Goal: Entertainment & Leisure: Consume media (video, audio)

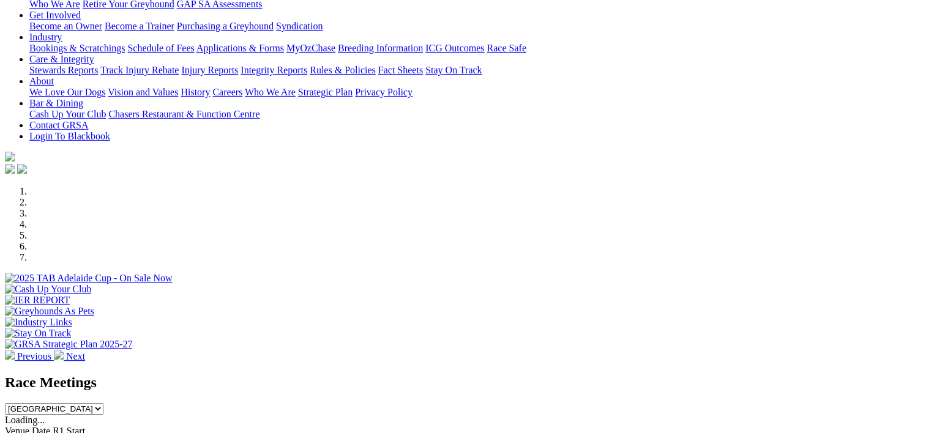
scroll to position [432, 0]
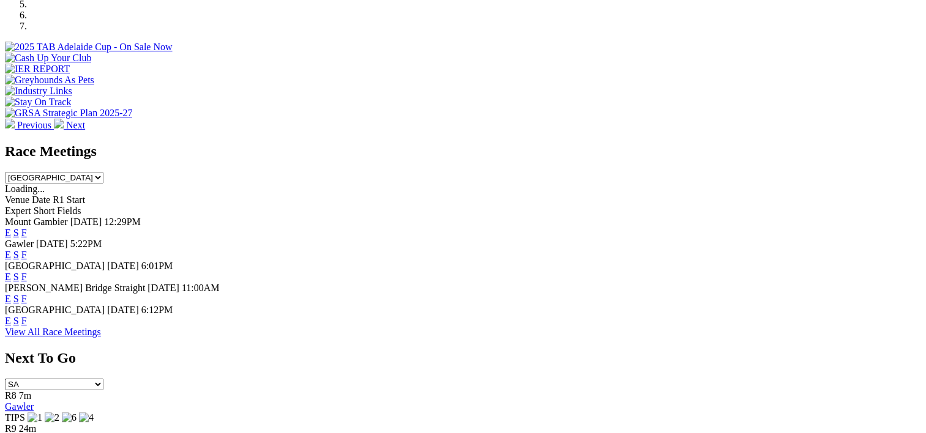
click at [27, 250] on link "F" at bounding box center [24, 255] width 6 height 10
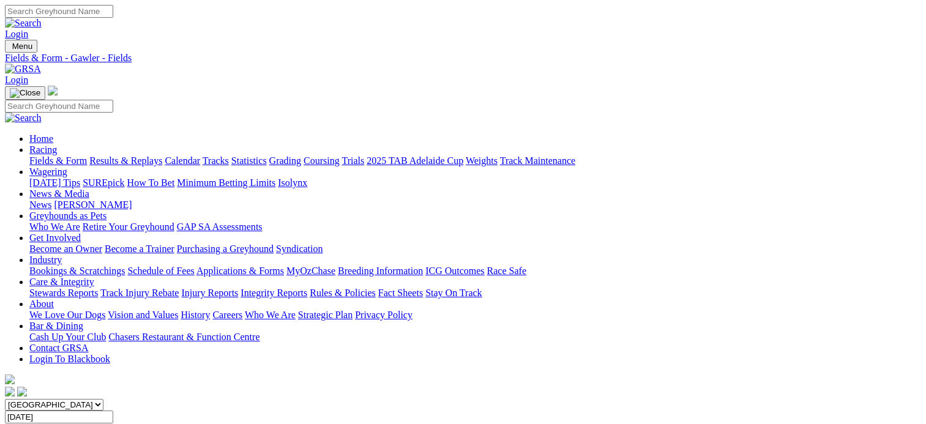
click at [157, 155] on div "Fields & Form Results & Replays Calendar Tracks Statistics Grading Coursing Tri…" at bounding box center [474, 160] width 891 height 11
click at [147, 155] on link "Results & Replays" at bounding box center [125, 160] width 73 height 10
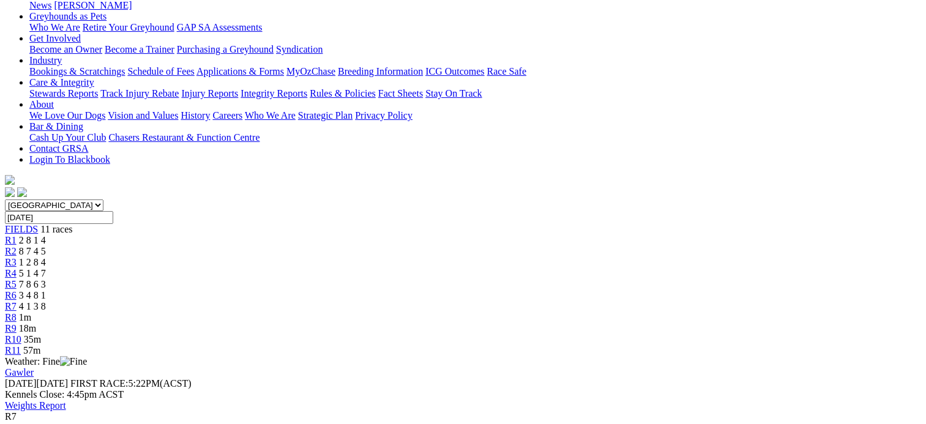
scroll to position [122, 0]
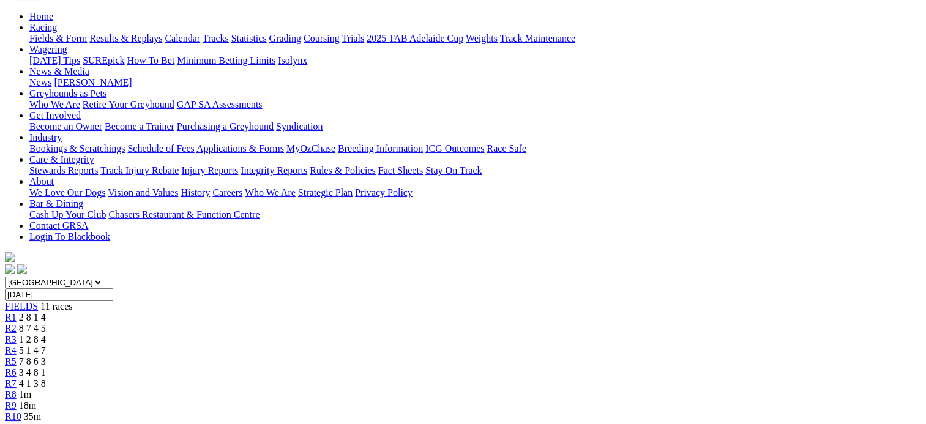
click at [455, 356] on div "R5 7 8 6 3" at bounding box center [463, 361] width 916 height 11
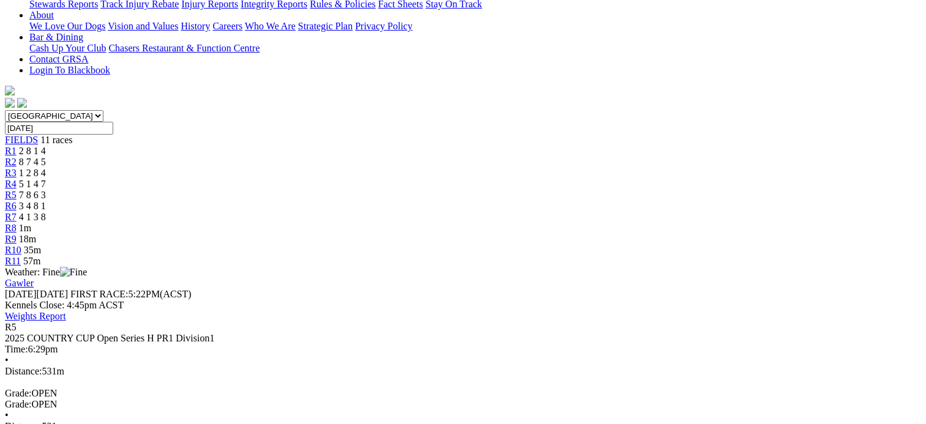
scroll to position [290, 0]
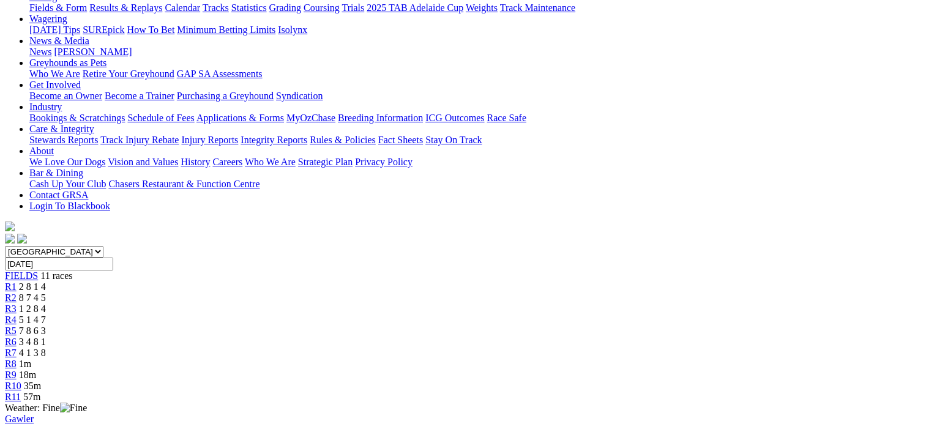
scroll to position [152, 0]
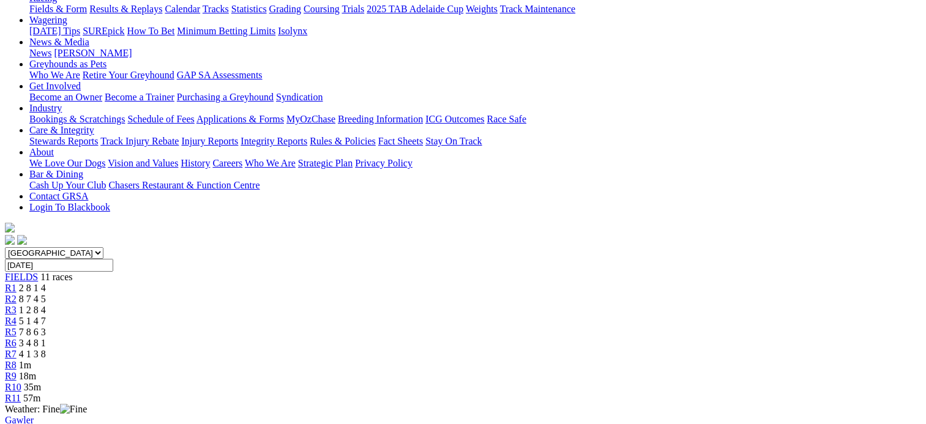
click at [384, 316] on div "R4 5 1 4 7" at bounding box center [463, 321] width 916 height 11
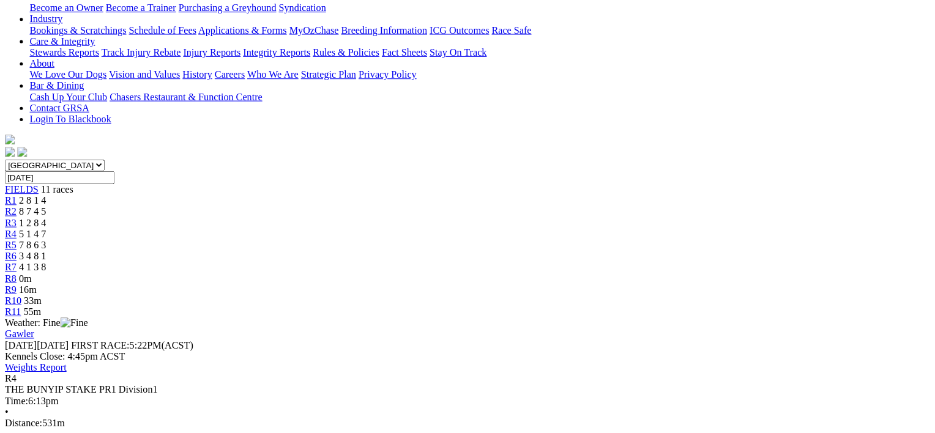
scroll to position [242, 0]
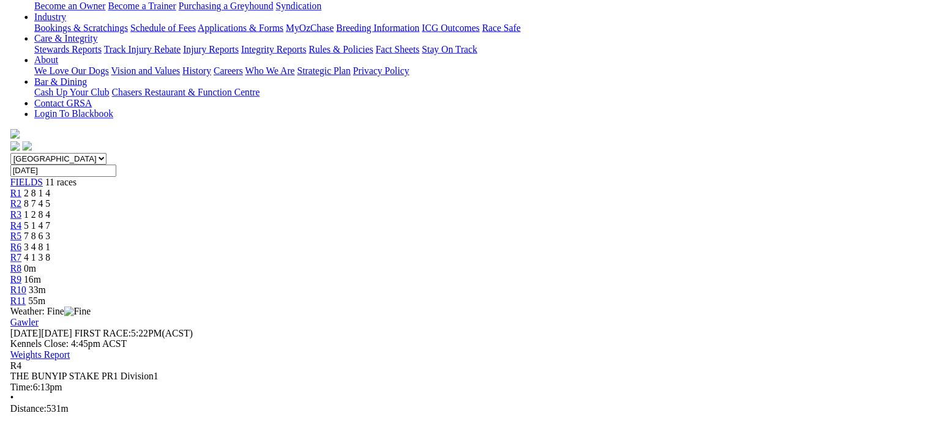
scroll to position [159, 0]
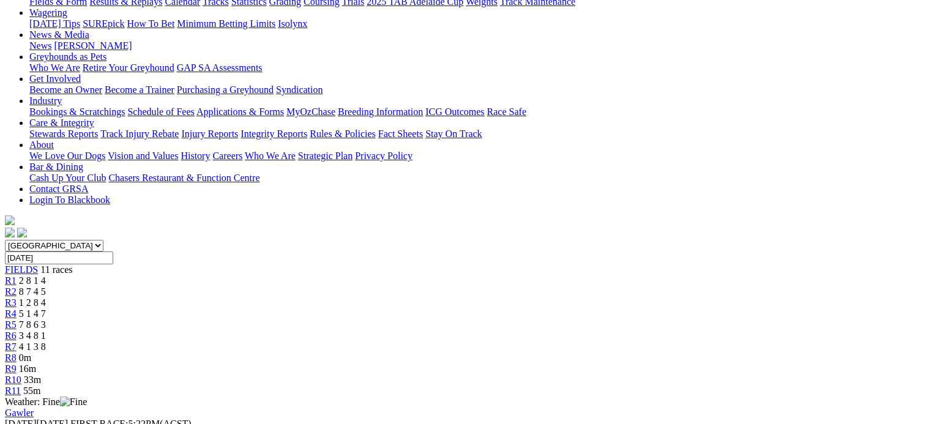
click at [46, 297] on span "1 2 8 4" at bounding box center [32, 302] width 27 height 10
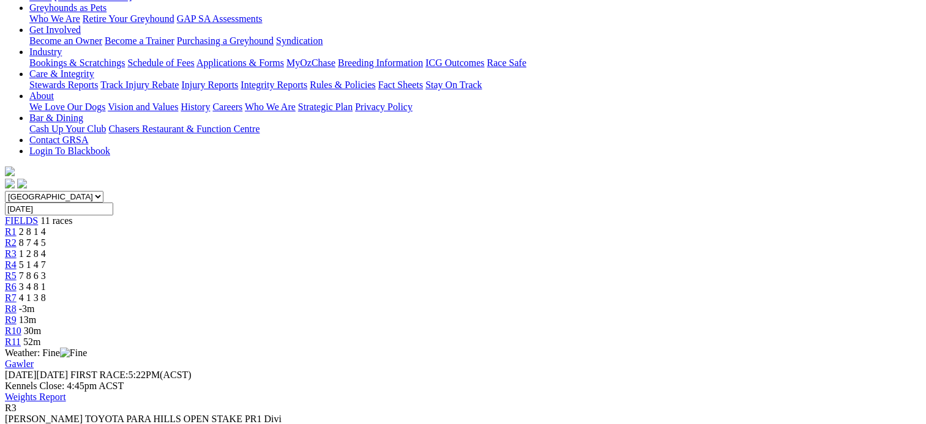
scroll to position [210, 0]
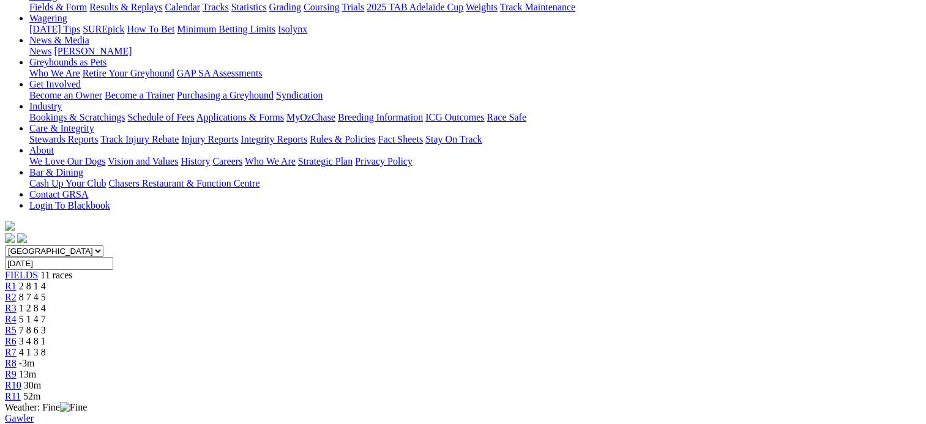
scroll to position [149, 0]
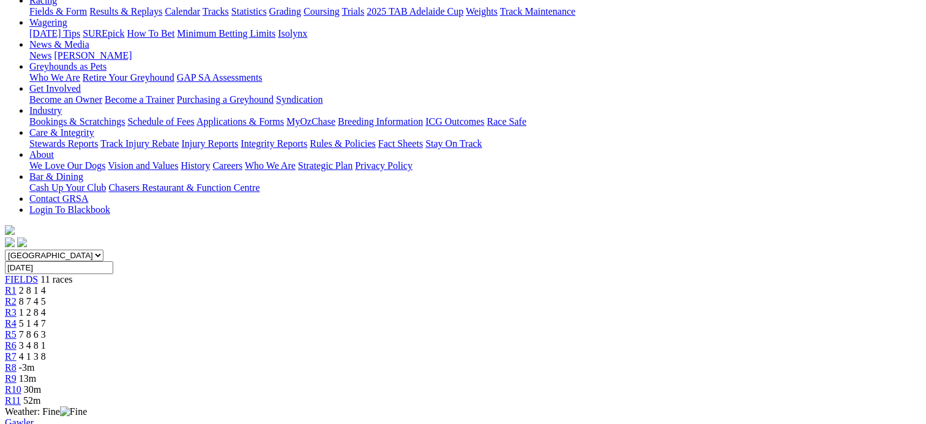
click at [250, 296] on div "R2 8 7 4 5" at bounding box center [463, 301] width 916 height 11
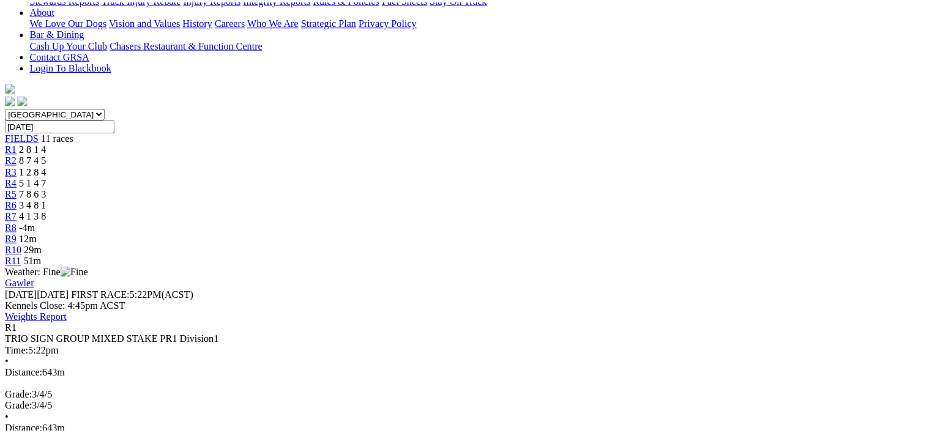
scroll to position [294, 0]
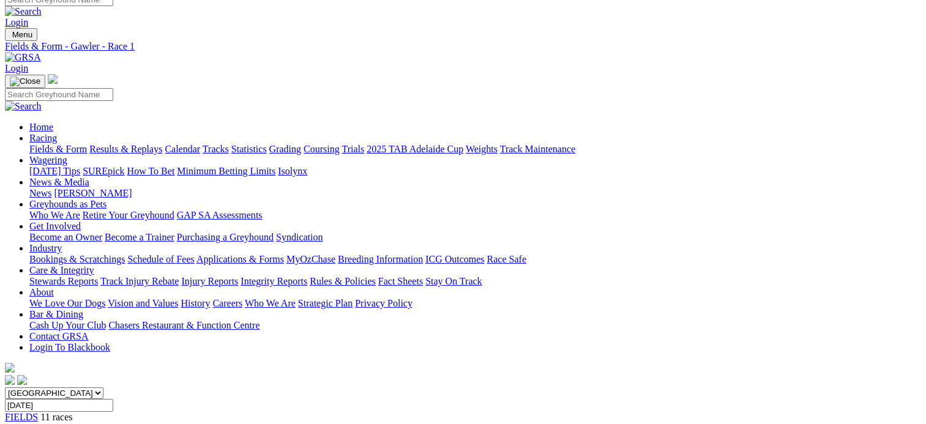
scroll to position [10, 0]
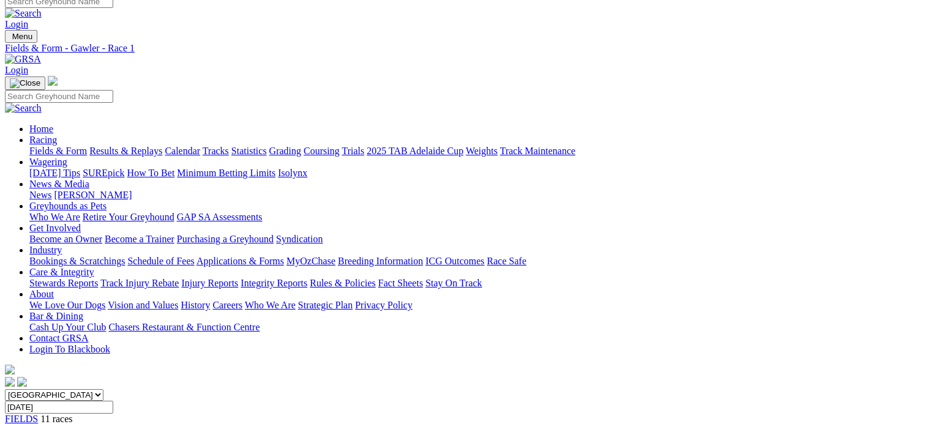
click at [149, 146] on link "Results & Replays" at bounding box center [125, 151] width 73 height 10
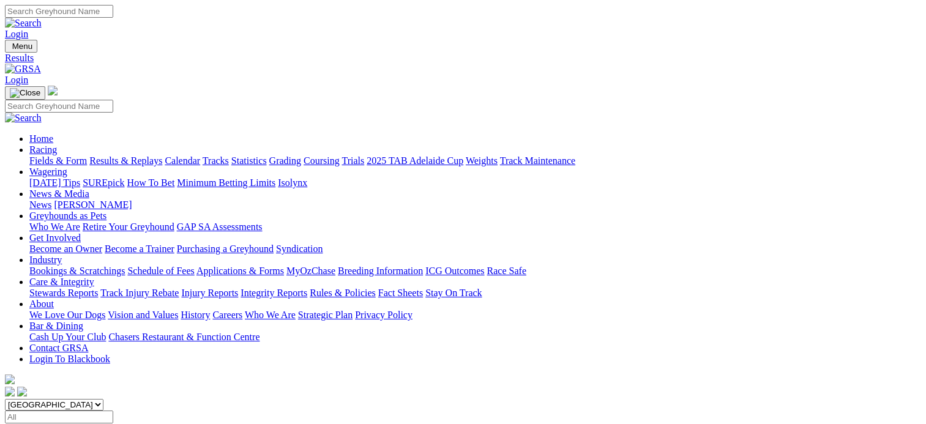
click at [103, 399] on select "South Australia New South Wales Northern Territory Queensland Tasmania Victoria…" at bounding box center [54, 405] width 98 height 12
select select "NSW"
click at [80, 399] on select "South Australia New South Wales Northern Territory Queensland Tasmania Victoria…" at bounding box center [54, 405] width 98 height 12
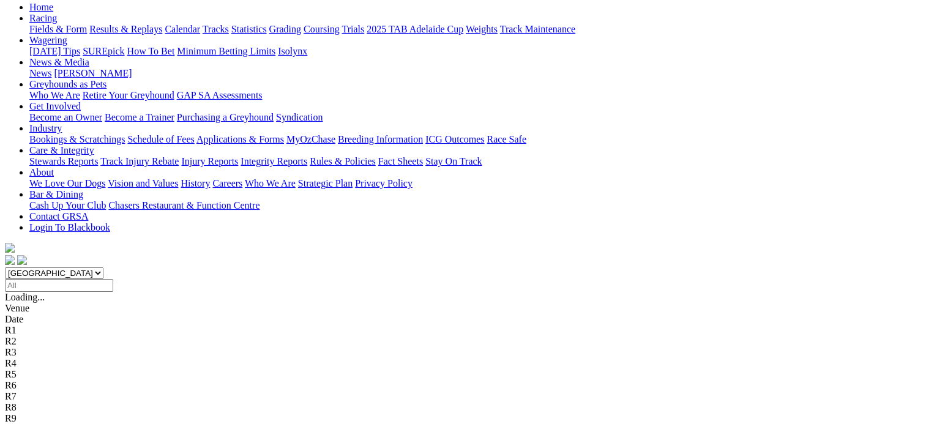
scroll to position [133, 0]
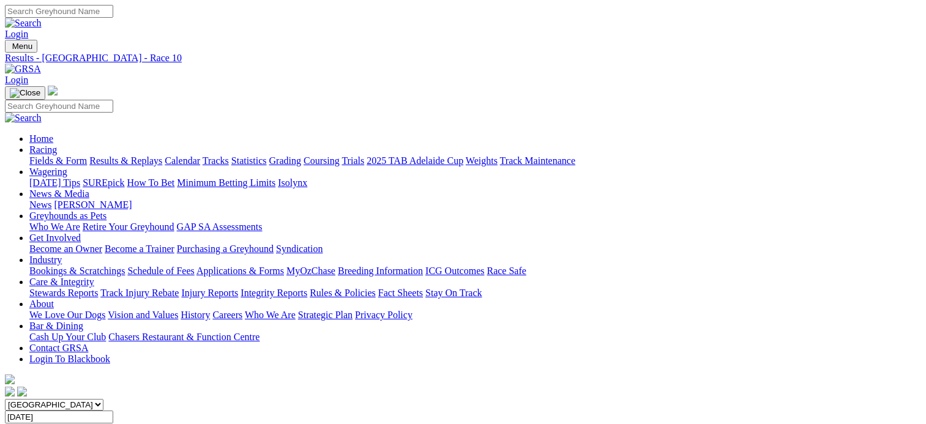
scroll to position [26, 0]
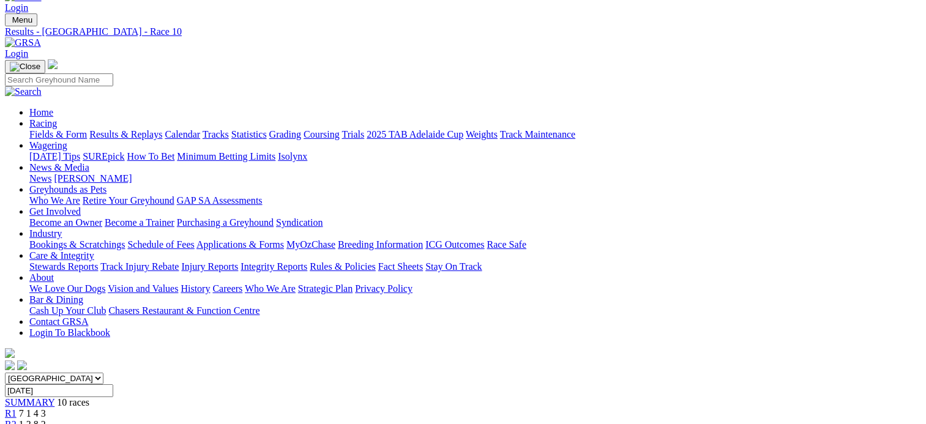
click at [132, 397] on div "SUMMARY 10 races" at bounding box center [463, 402] width 916 height 11
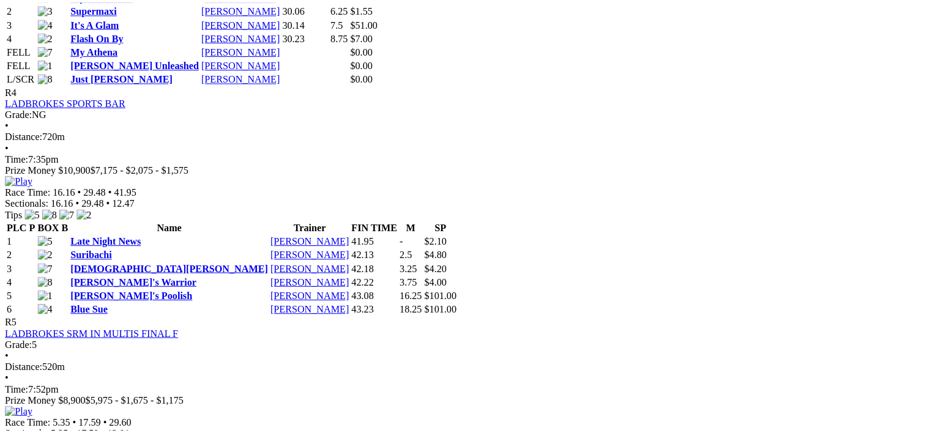
scroll to position [1228, 0]
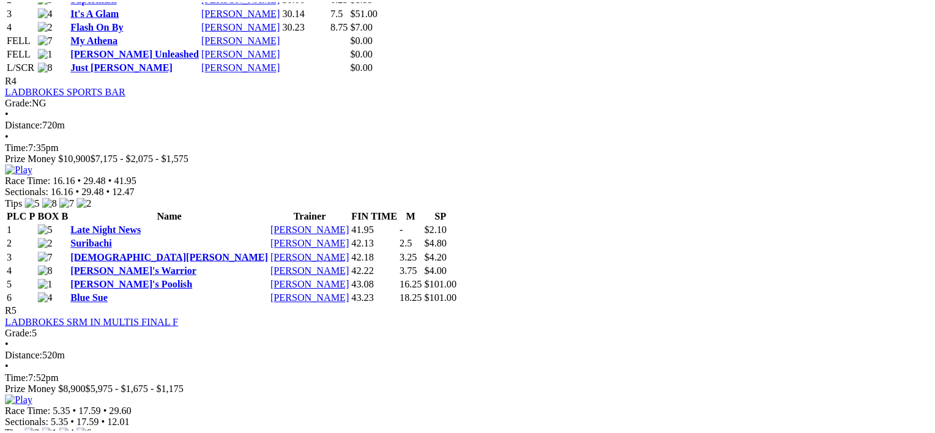
scroll to position [1240, 0]
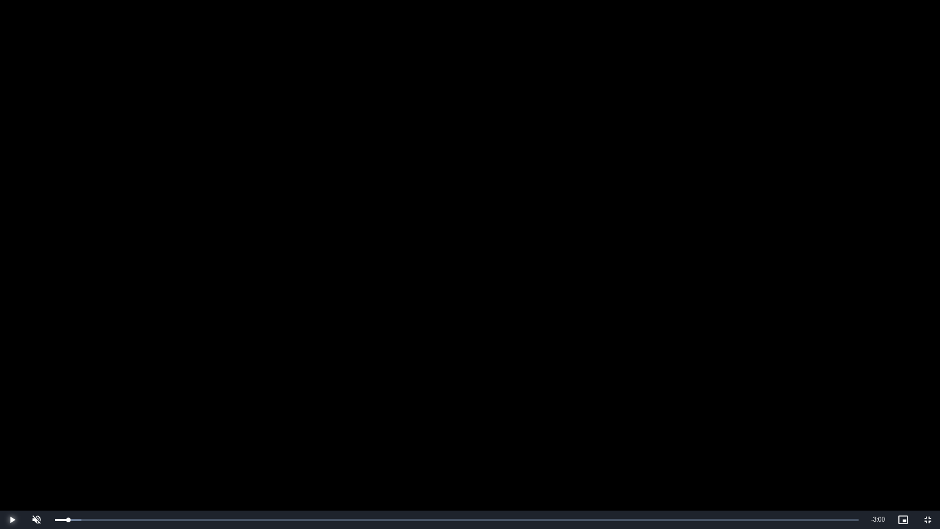
click at [10, 423] on span "Video Player" at bounding box center [12, 519] width 24 height 0
